Goal: Check status: Check status

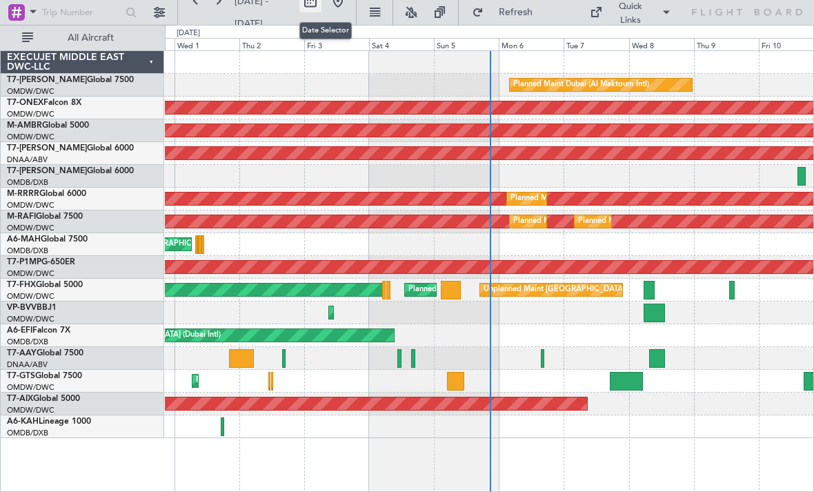
click at [319, 2] on button at bounding box center [310, 1] width 22 height 22
select select "9"
select select "2025"
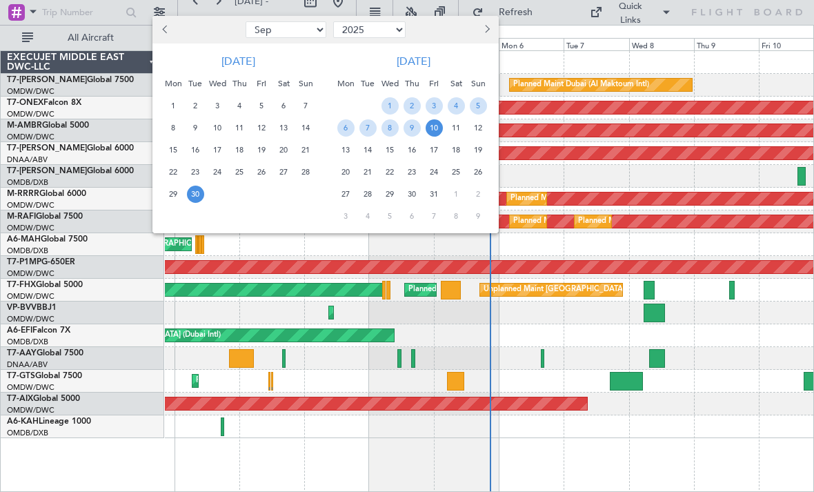
click at [431, 126] on span "10" at bounding box center [434, 127] width 17 height 17
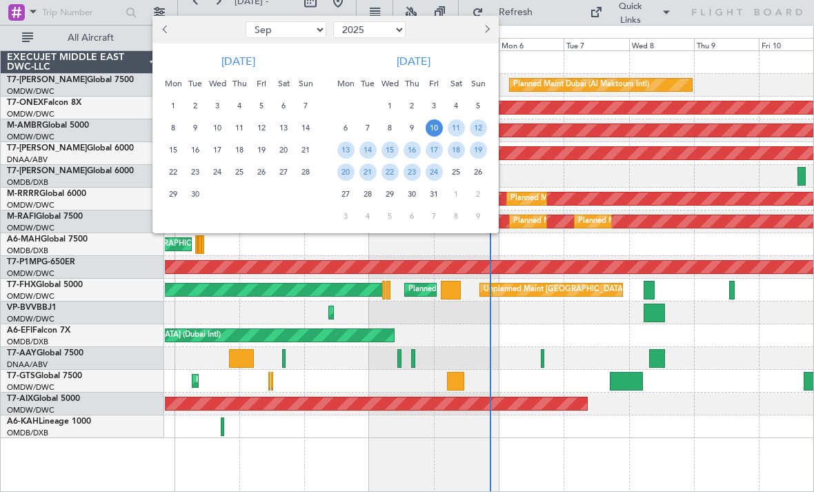
click at [533, 58] on div at bounding box center [407, 246] width 814 height 492
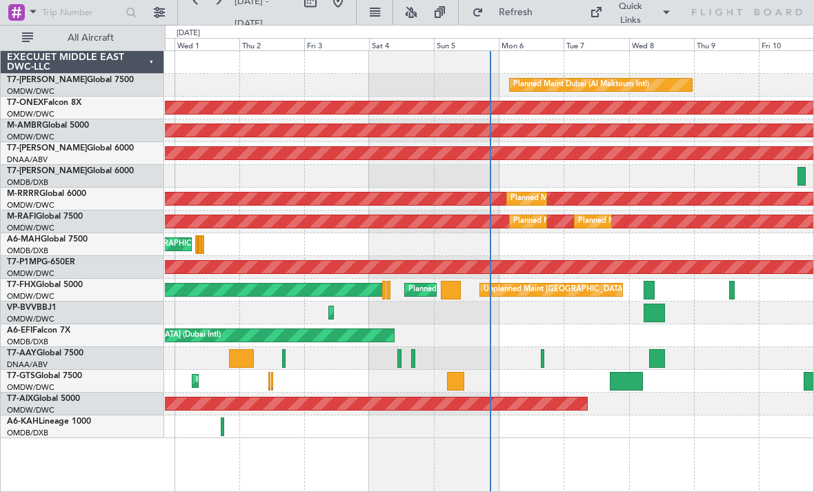
click at [268, 7] on span "[DATE] - [DATE]" at bounding box center [252, 12] width 34 height 34
click at [268, 4] on span "[DATE] - [DATE]" at bounding box center [252, 12] width 34 height 34
click at [257, 2] on span "[DATE] - [DATE]" at bounding box center [252, 12] width 34 height 34
click at [322, 1] on button at bounding box center [310, 1] width 22 height 22
select select "9"
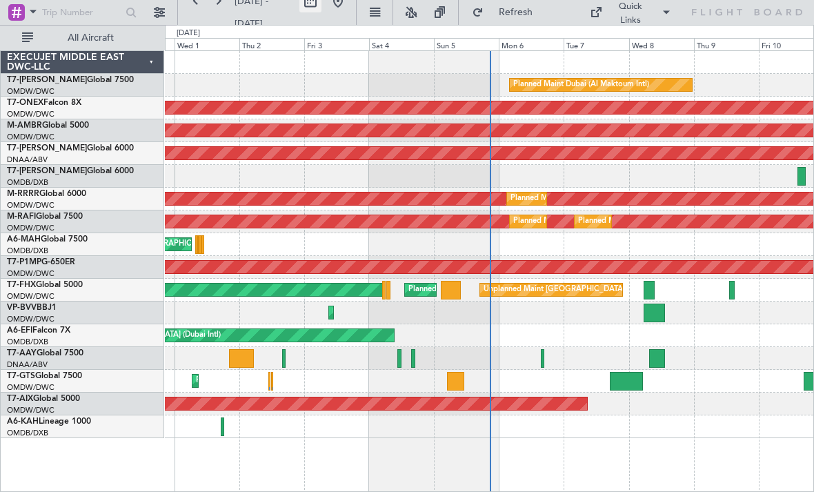
select select "2025"
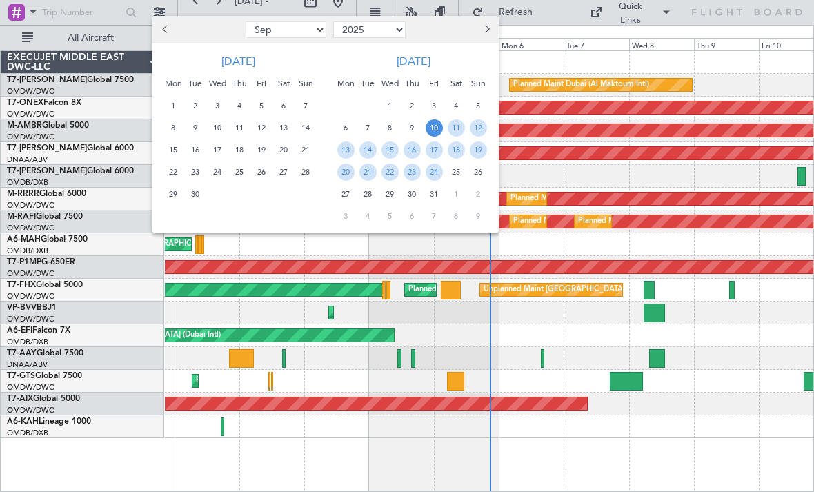
click at [436, 124] on span "10" at bounding box center [434, 127] width 17 height 17
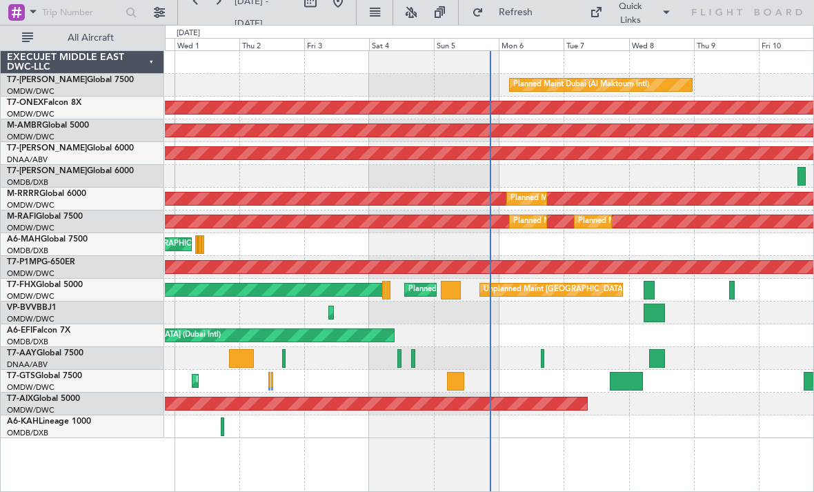
select select "10"
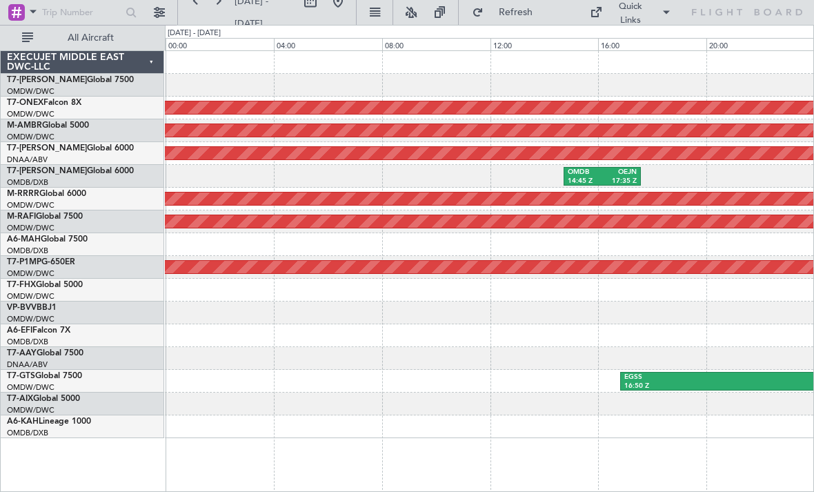
click at [268, 1] on span "[DATE] - [DATE]" at bounding box center [252, 12] width 34 height 34
click at [319, 6] on button at bounding box center [310, 1] width 22 height 22
select select "10"
select select "2025"
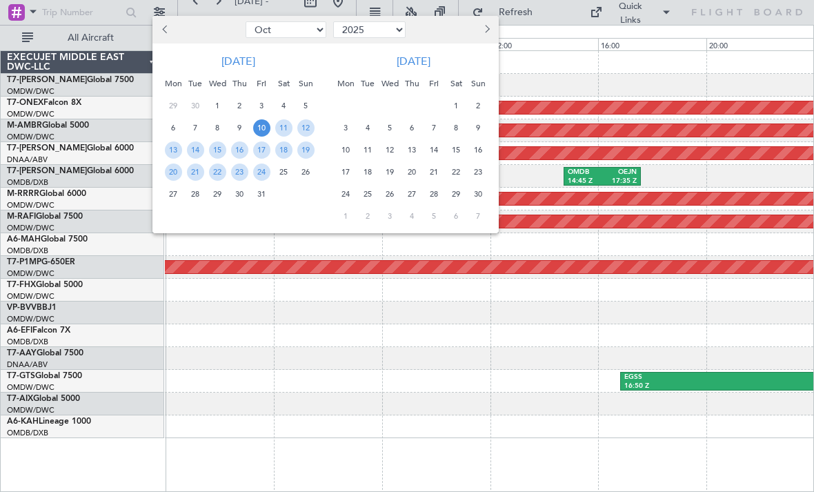
click at [265, 125] on span "10" at bounding box center [261, 127] width 17 height 17
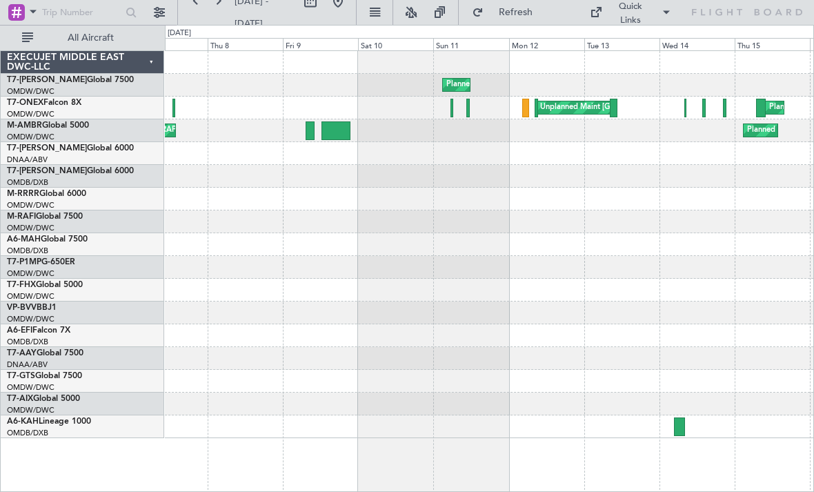
click at [289, 19] on span "07 Jun 2023 - 16 Jun 2023" at bounding box center [264, 12] width 70 height 44
click at [316, 8] on button at bounding box center [310, 1] width 22 height 22
select select "6"
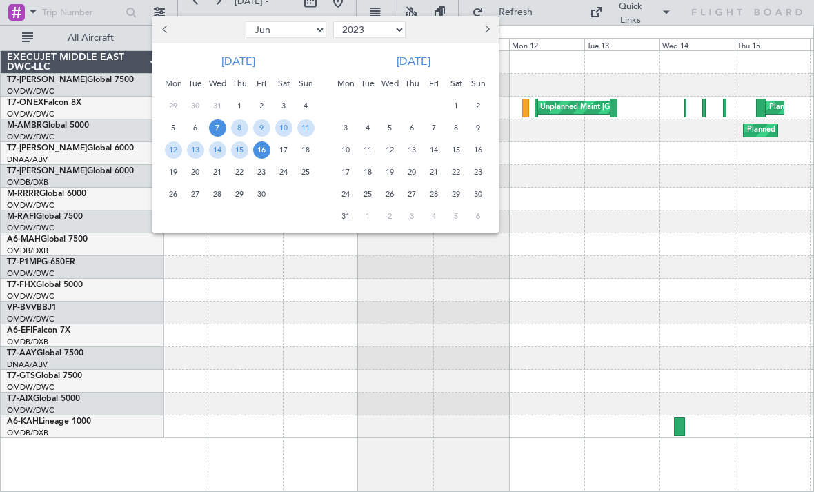
select select "2024"
select select "11"
click at [261, 103] on span "1" at bounding box center [261, 105] width 17 height 17
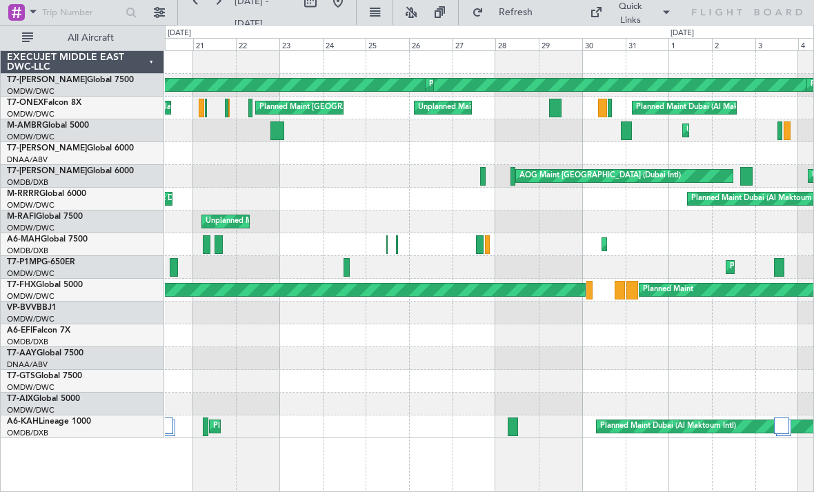
click at [509, 146] on div at bounding box center [489, 153] width 649 height 23
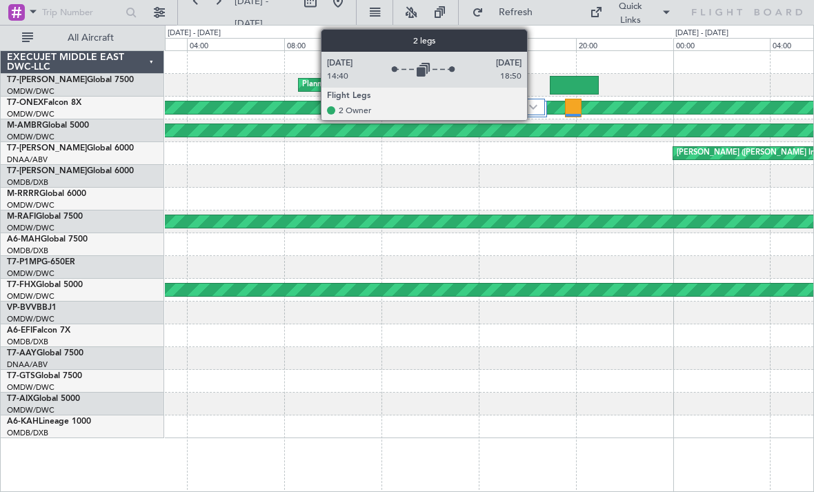
click at [533, 106] on img at bounding box center [533, 107] width 8 height 6
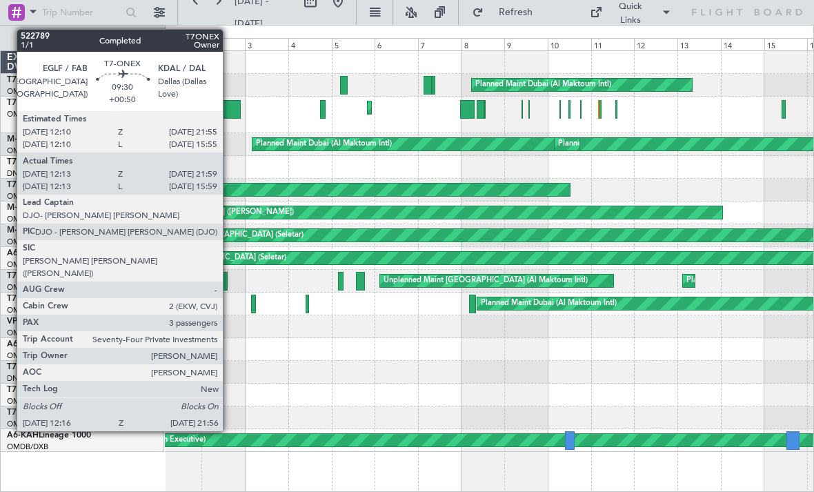
click at [229, 111] on div at bounding box center [232, 109] width 18 height 19
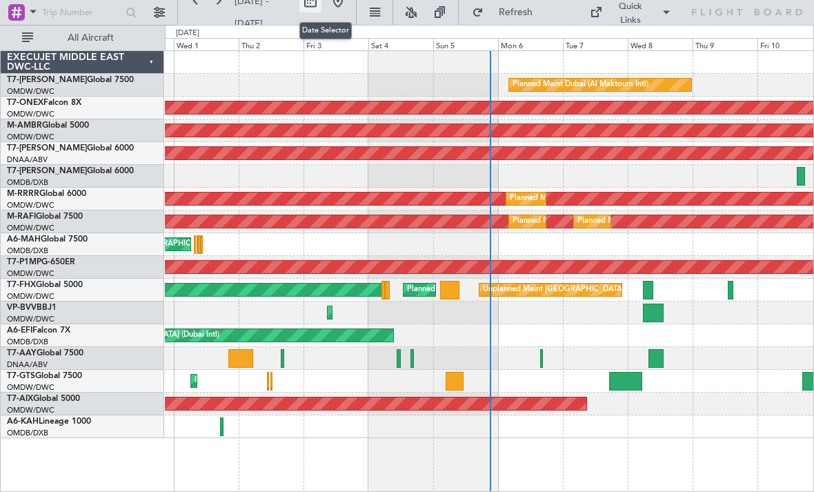
click at [322, 7] on button at bounding box center [310, 1] width 22 height 22
select select "9"
select select "2025"
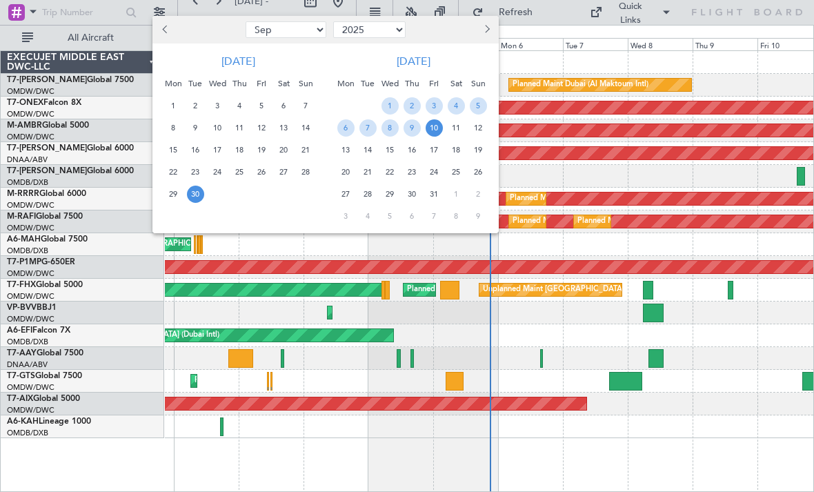
click at [438, 128] on span "10" at bounding box center [434, 127] width 17 height 17
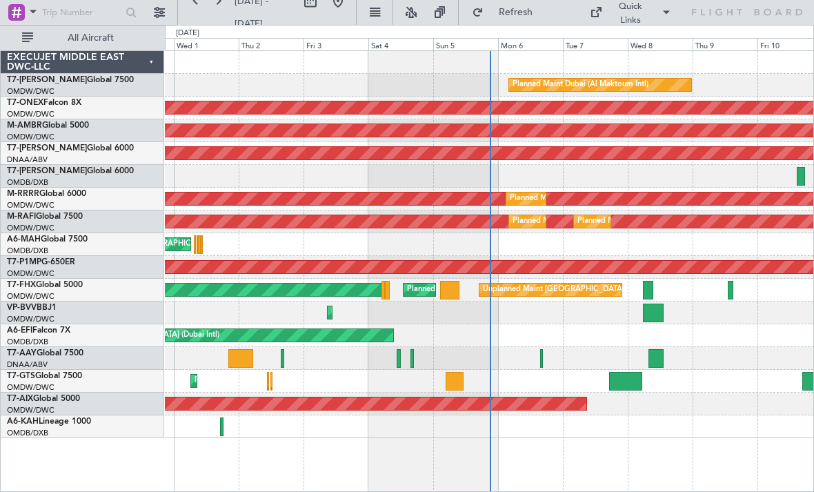
select select "10"
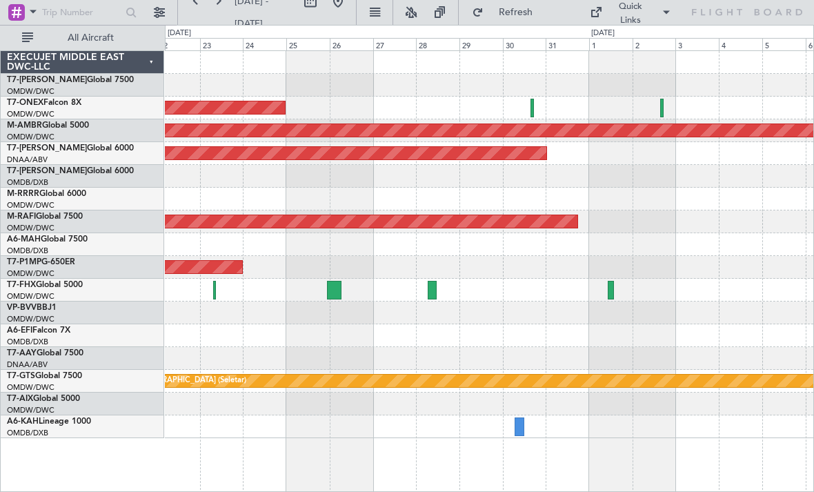
click at [534, 101] on div at bounding box center [532, 108] width 3 height 19
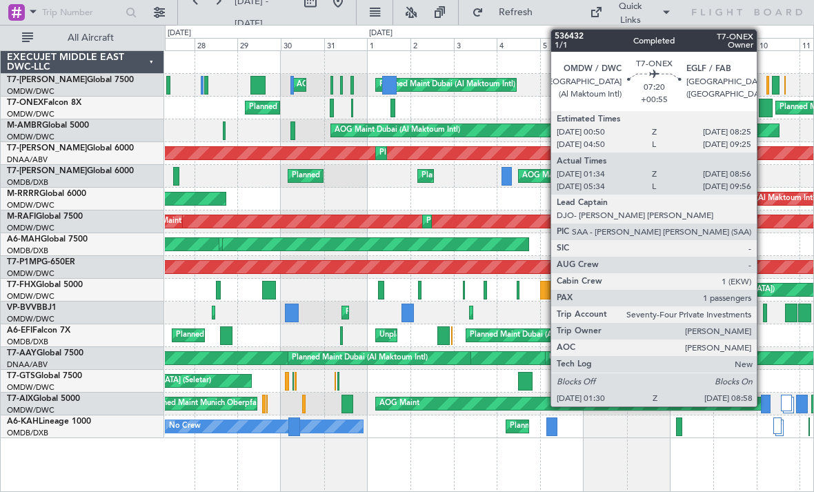
click at [763, 103] on div at bounding box center [766, 108] width 14 height 19
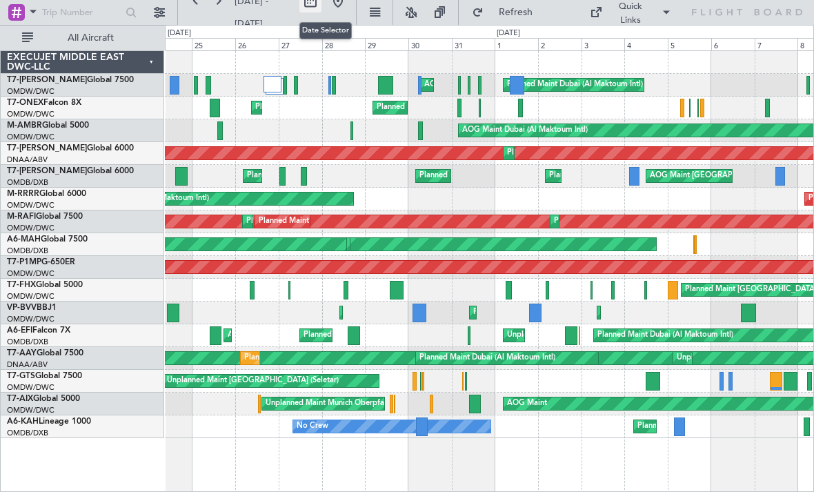
click at [322, 7] on button at bounding box center [310, 1] width 22 height 22
select select "8"
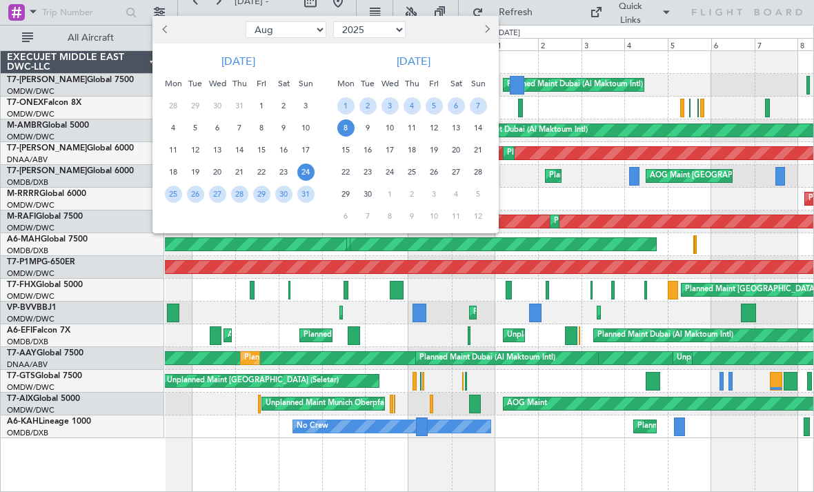
select select "2024"
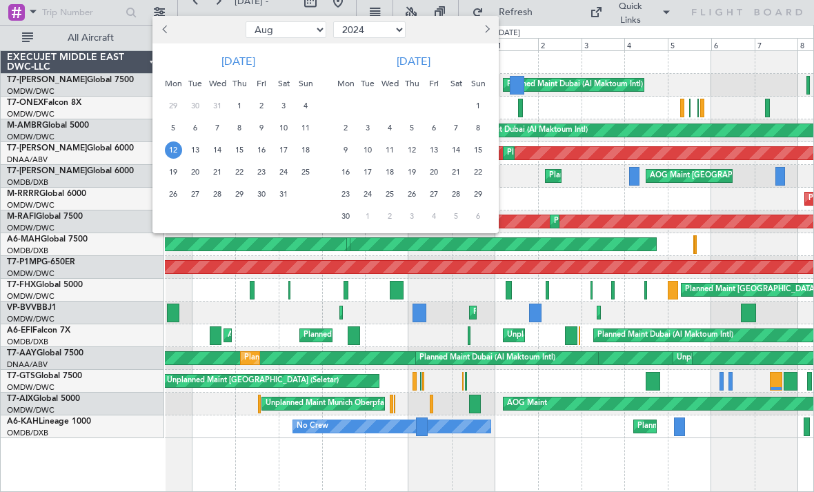
click at [178, 152] on span "12" at bounding box center [173, 149] width 17 height 17
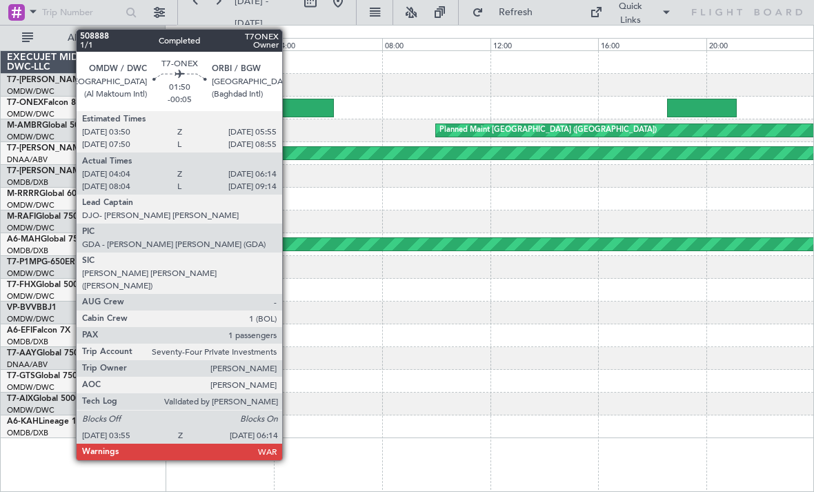
click at [288, 104] on div at bounding box center [302, 108] width 63 height 19
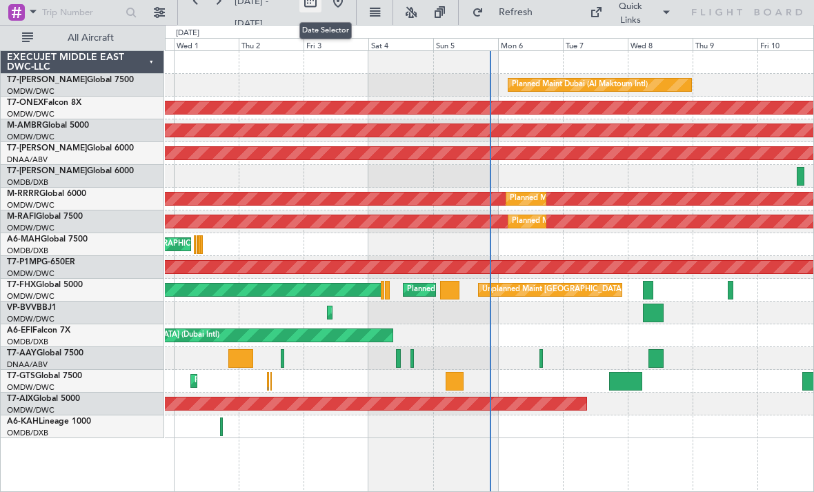
click at [322, 4] on button at bounding box center [310, 1] width 22 height 22
select select "9"
select select "2025"
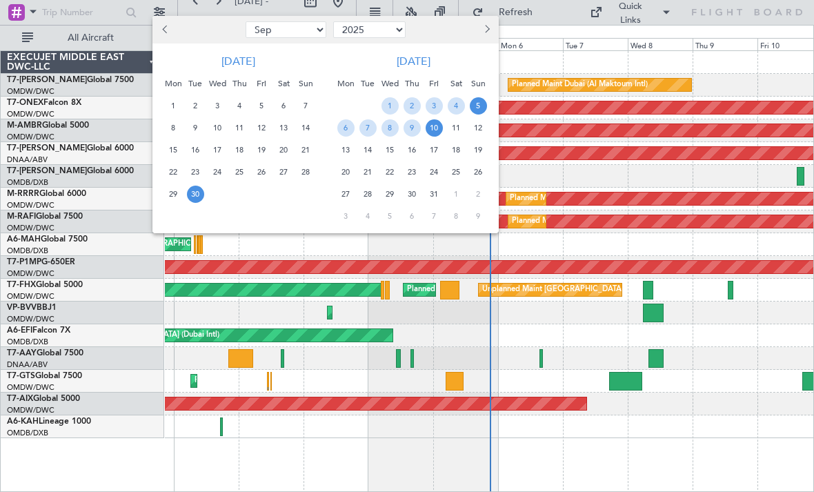
click at [476, 107] on span "5" at bounding box center [478, 105] width 17 height 17
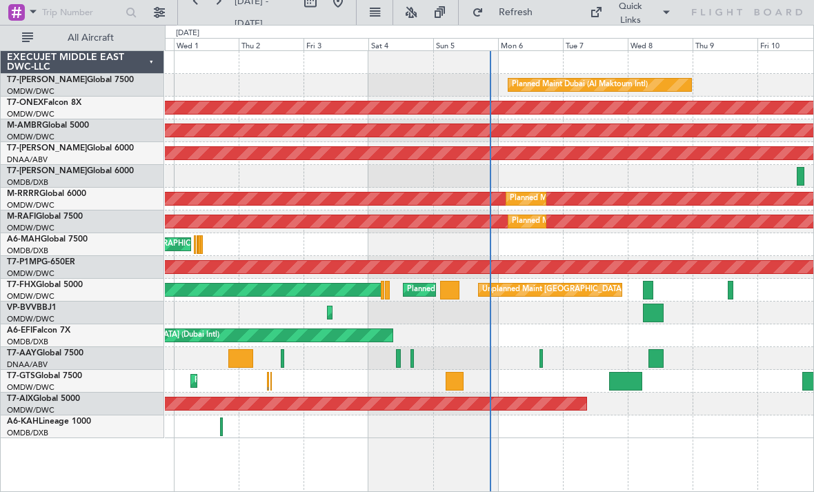
select select "10"
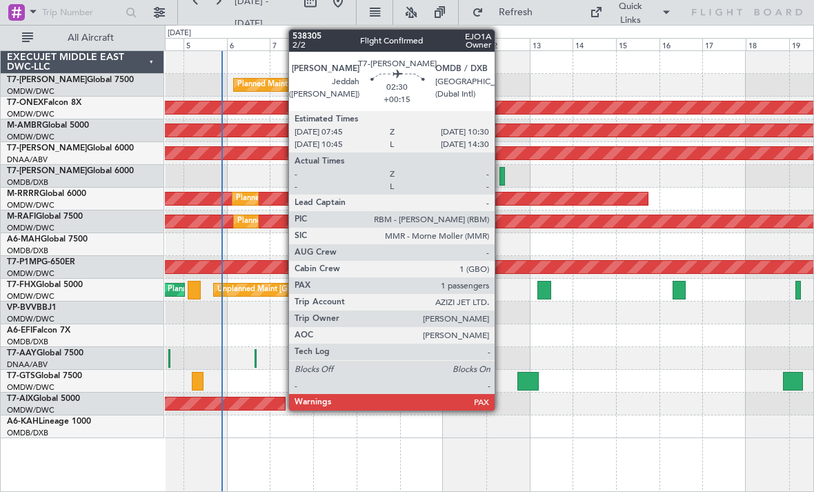
click at [501, 177] on div at bounding box center [503, 176] width 6 height 19
